Goal: Task Accomplishment & Management: Manage account settings

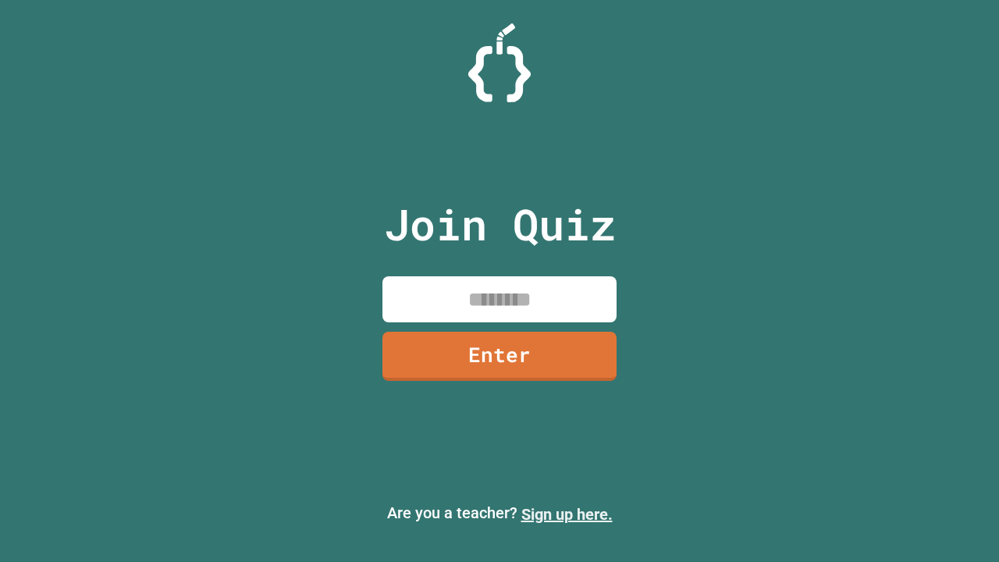
click at [567, 514] on link "Sign up here." at bounding box center [566, 514] width 91 height 19
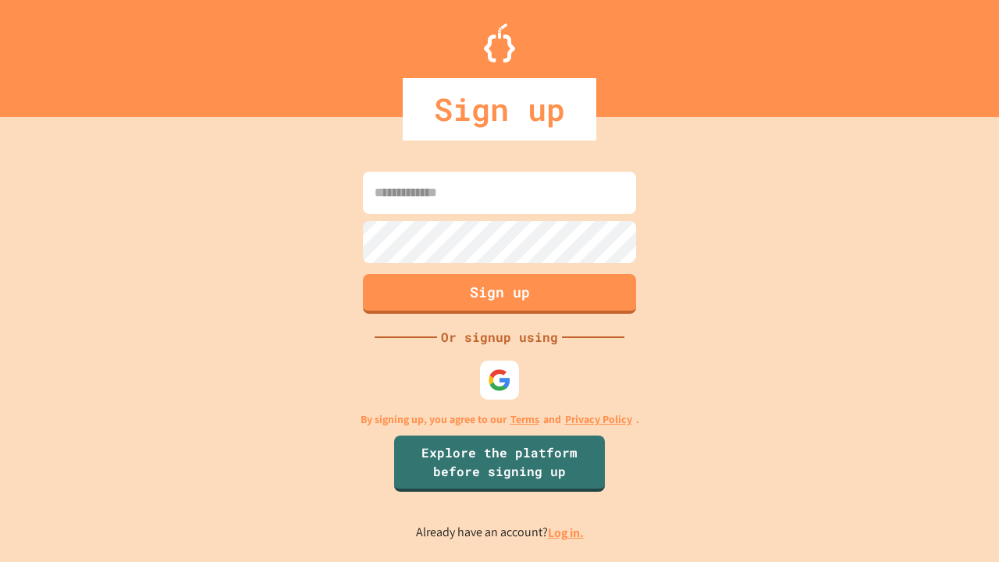
click at [567, 532] on link "Log in." at bounding box center [566, 533] width 36 height 16
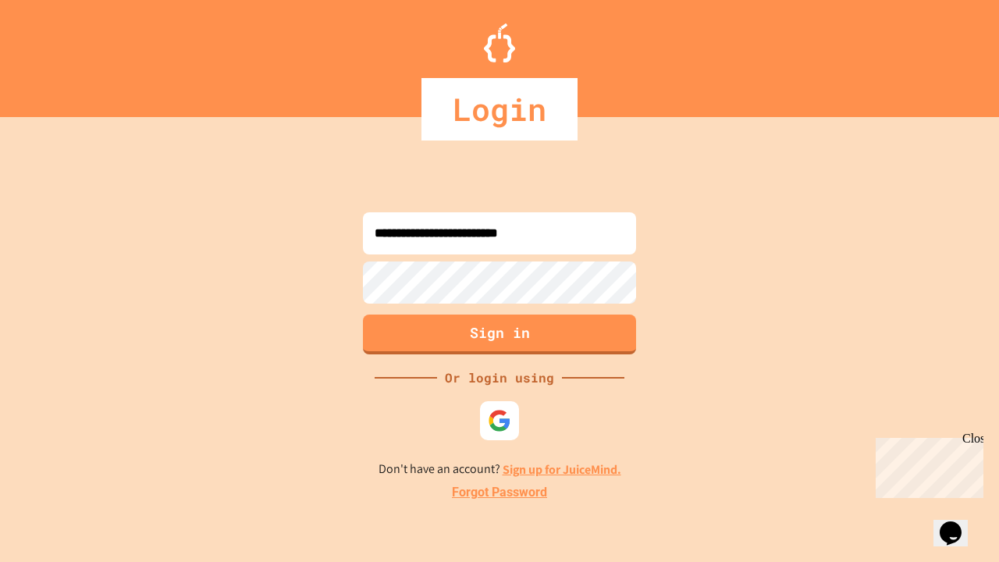
type input "**********"
